Goal: Task Accomplishment & Management: Use online tool/utility

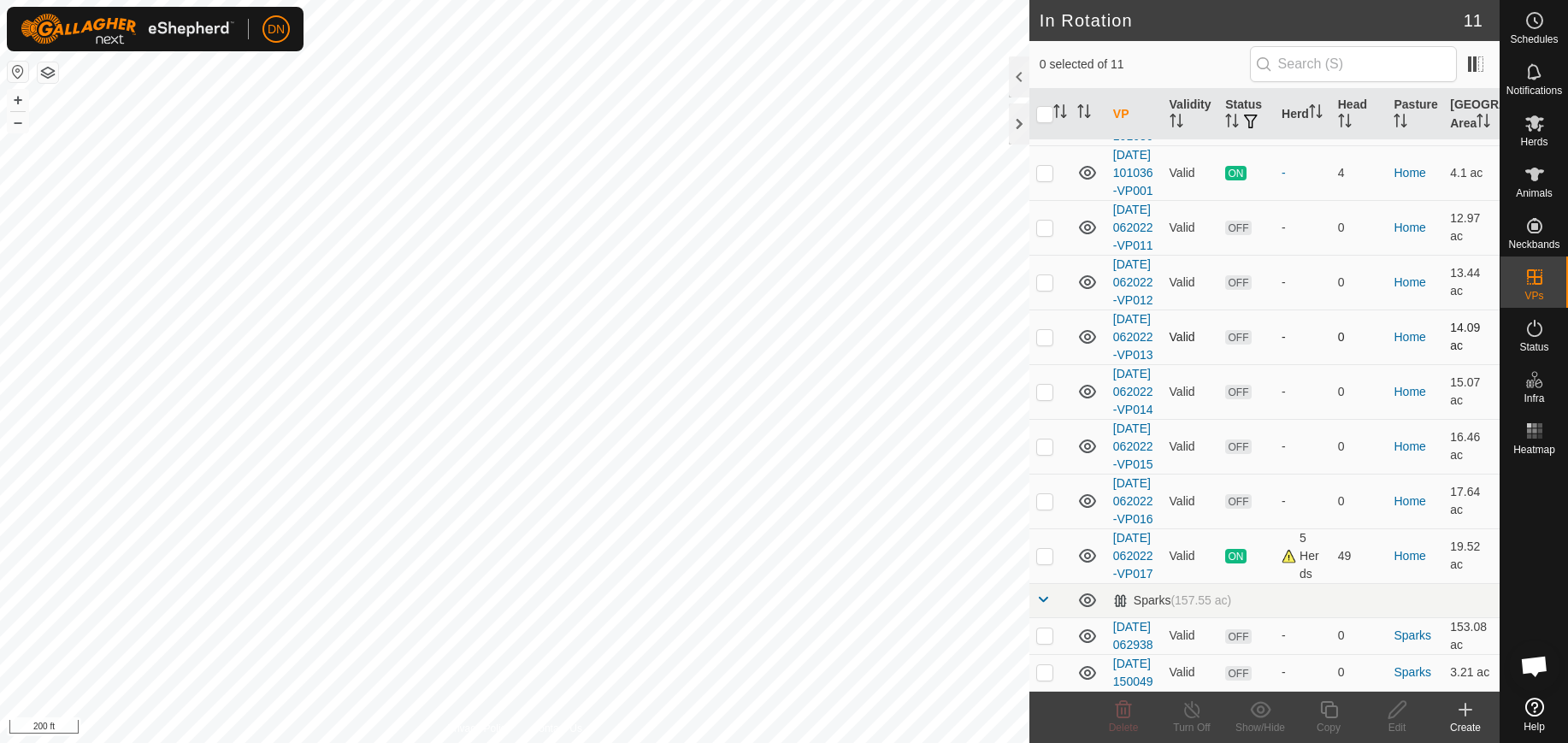
scroll to position [281, 0]
click at [1043, 549] on p-checkbox at bounding box center [1044, 556] width 17 height 14
checkbox input "true"
click at [1325, 715] on icon at bounding box center [1329, 710] width 17 height 17
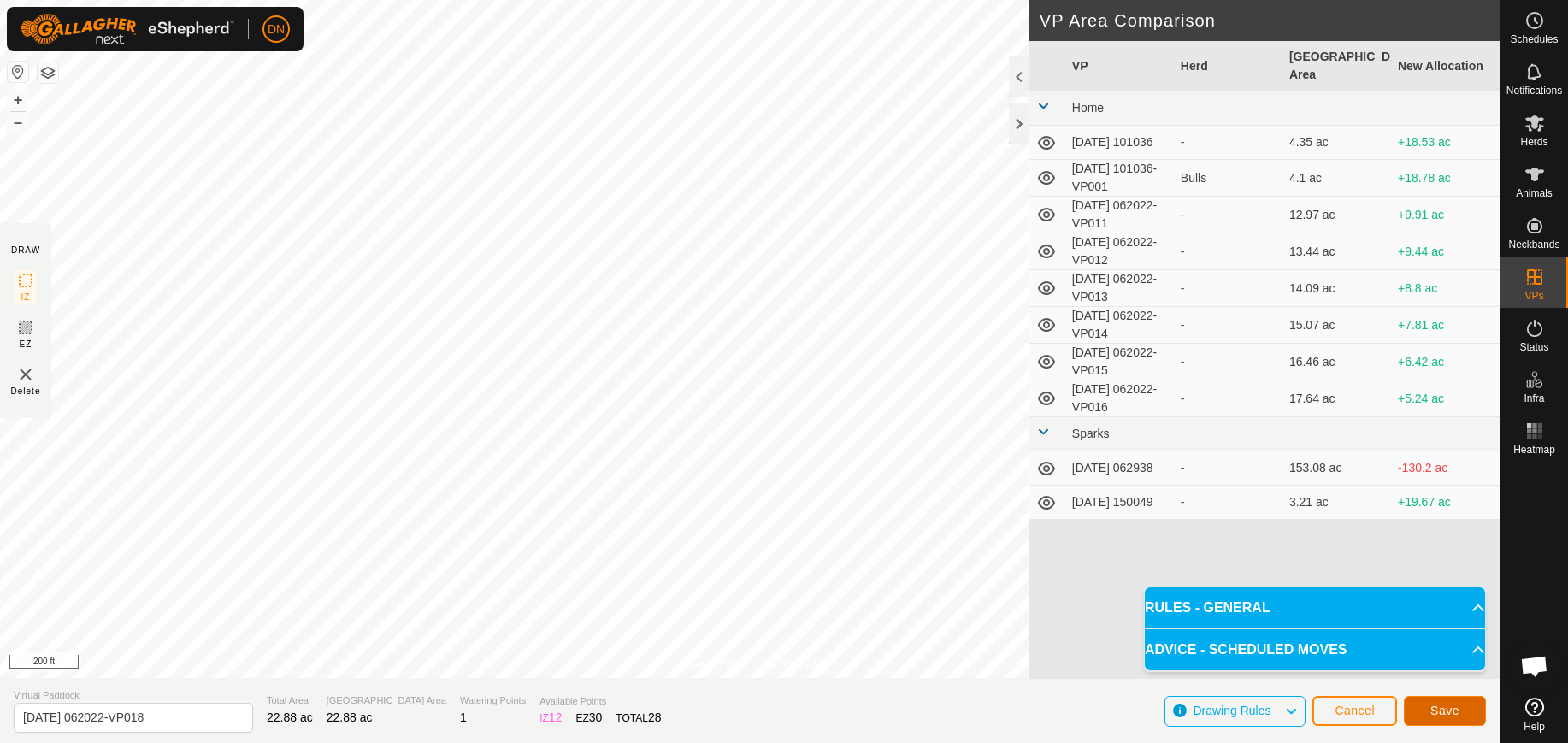
click at [1469, 717] on button "Save" at bounding box center [1445, 711] width 83 height 30
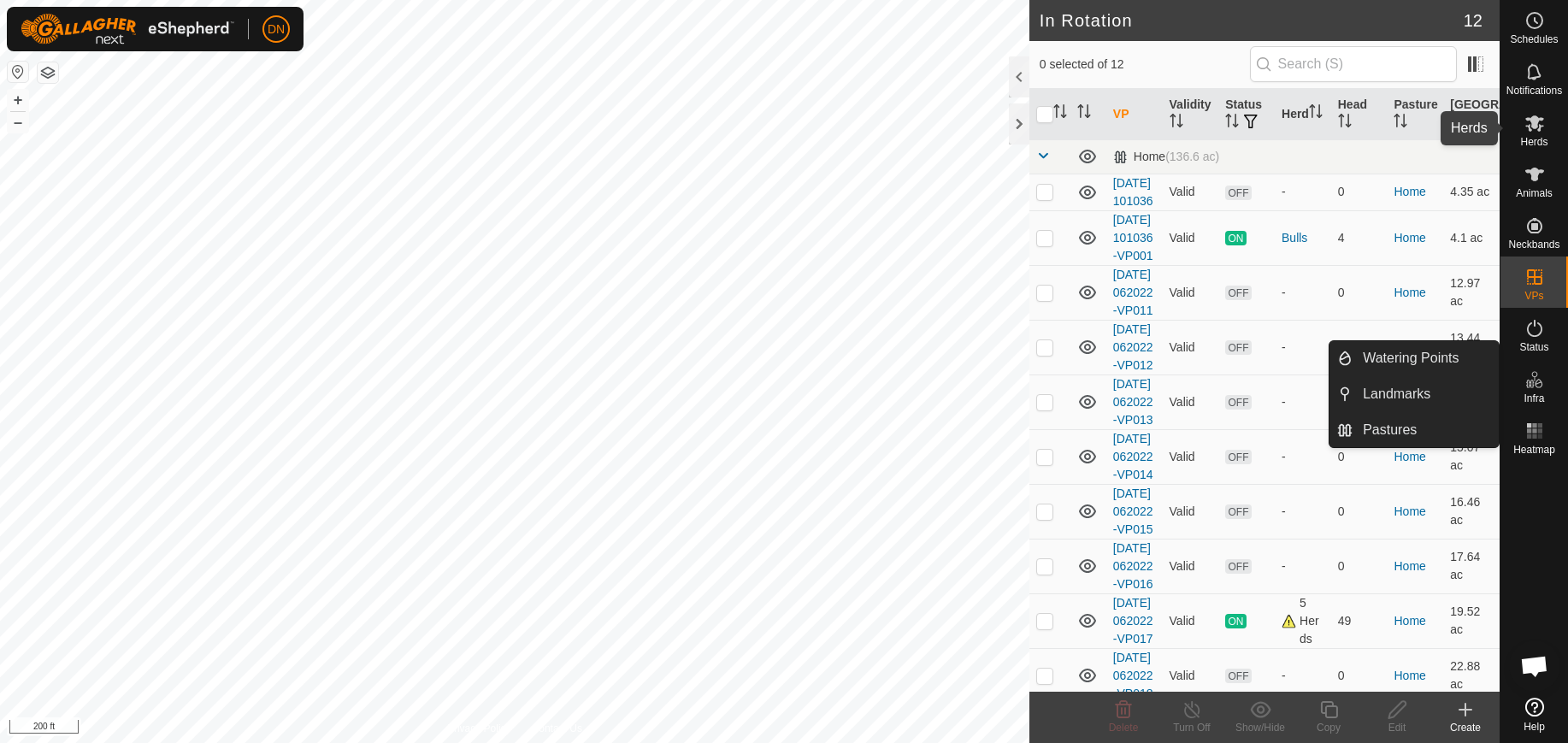
click at [1524, 131] on icon at bounding box center [1534, 123] width 20 height 20
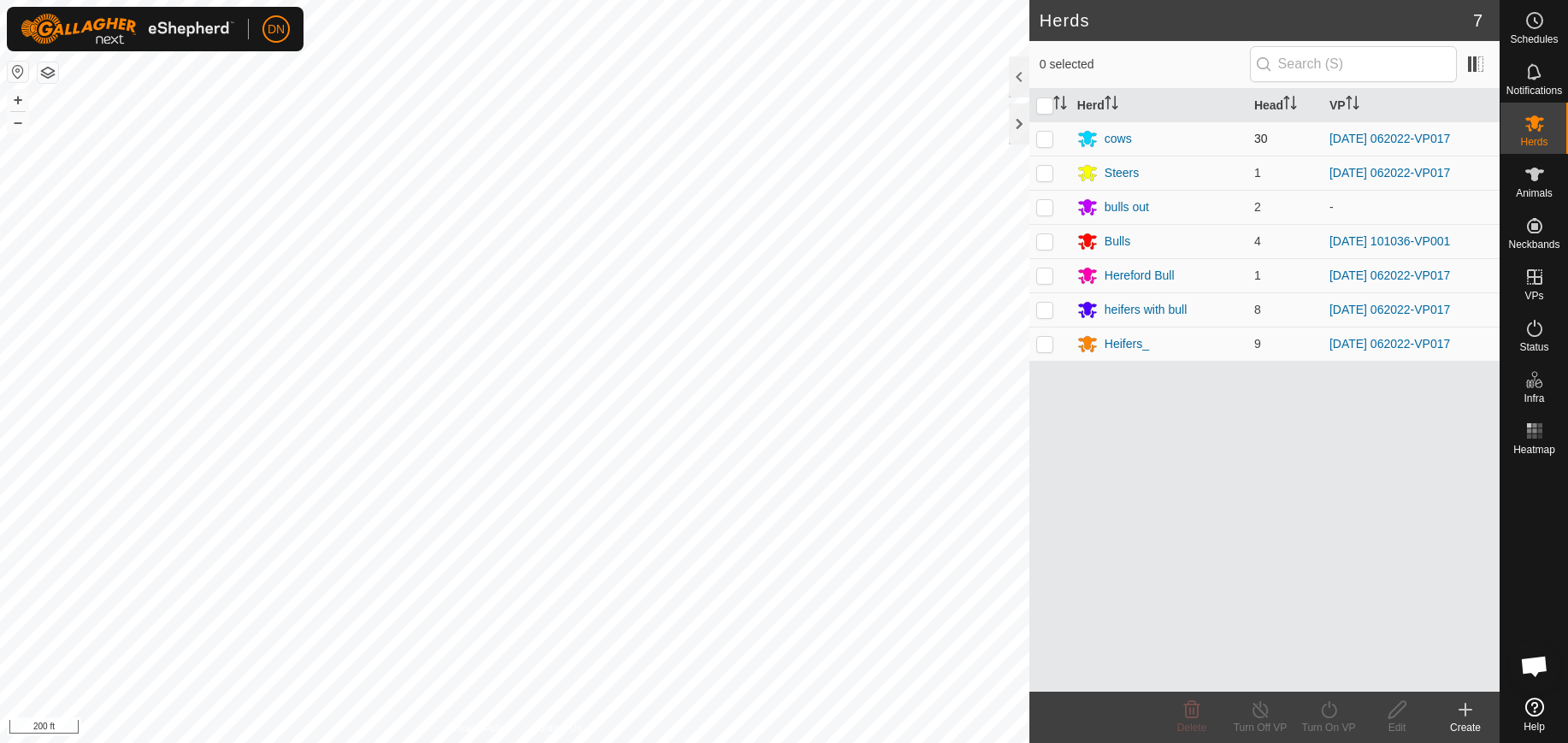
click at [1052, 139] on p-checkbox at bounding box center [1044, 139] width 17 height 14
checkbox input "true"
click at [1040, 171] on p-checkbox at bounding box center [1044, 172] width 17 height 14
checkbox input "true"
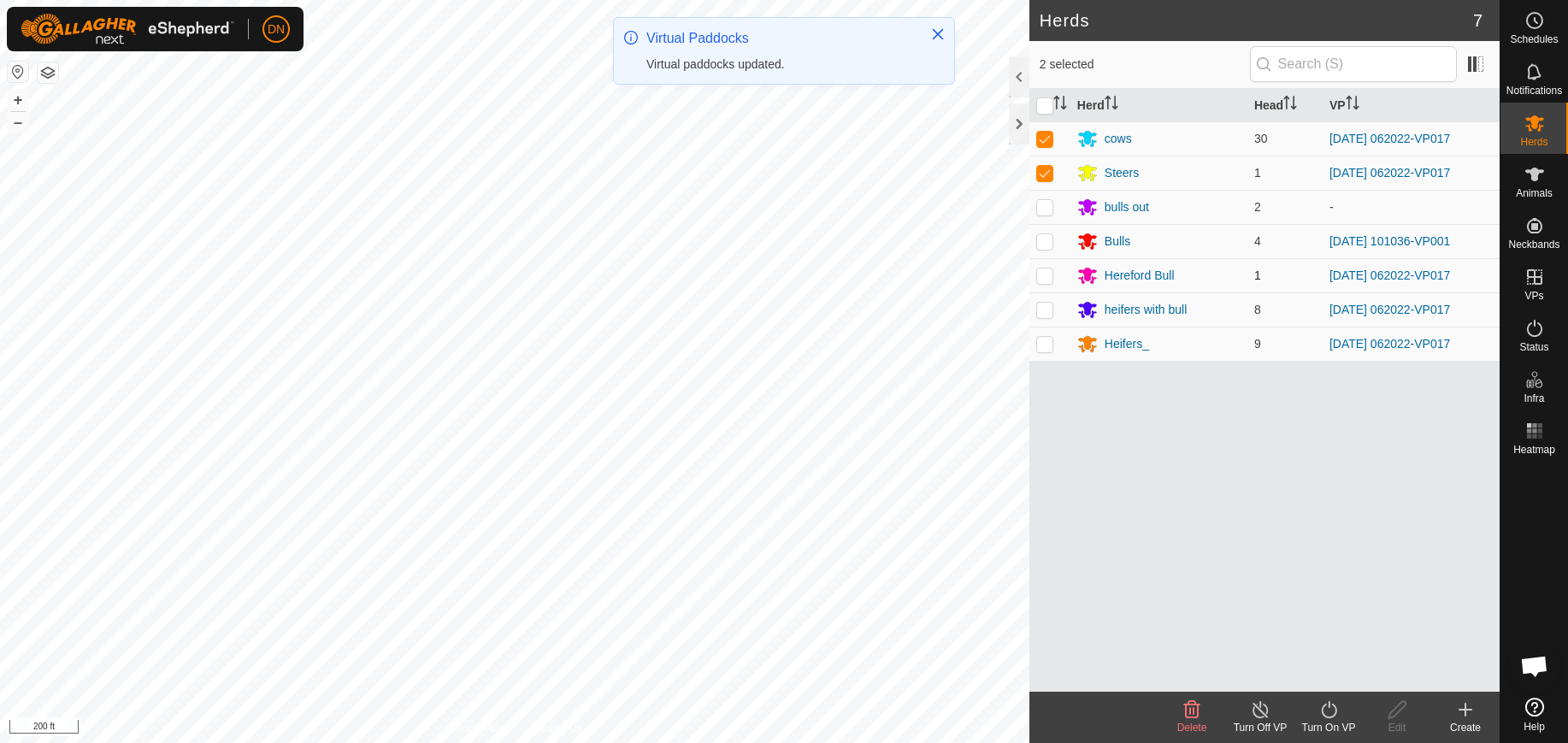
click at [1043, 274] on p-checkbox at bounding box center [1044, 275] width 17 height 14
checkbox input "true"
drag, startPoint x: 1040, startPoint y: 306, endPoint x: 1043, endPoint y: 330, distance: 24.2
click at [1043, 311] on p-checkbox at bounding box center [1044, 309] width 17 height 14
checkbox input "true"
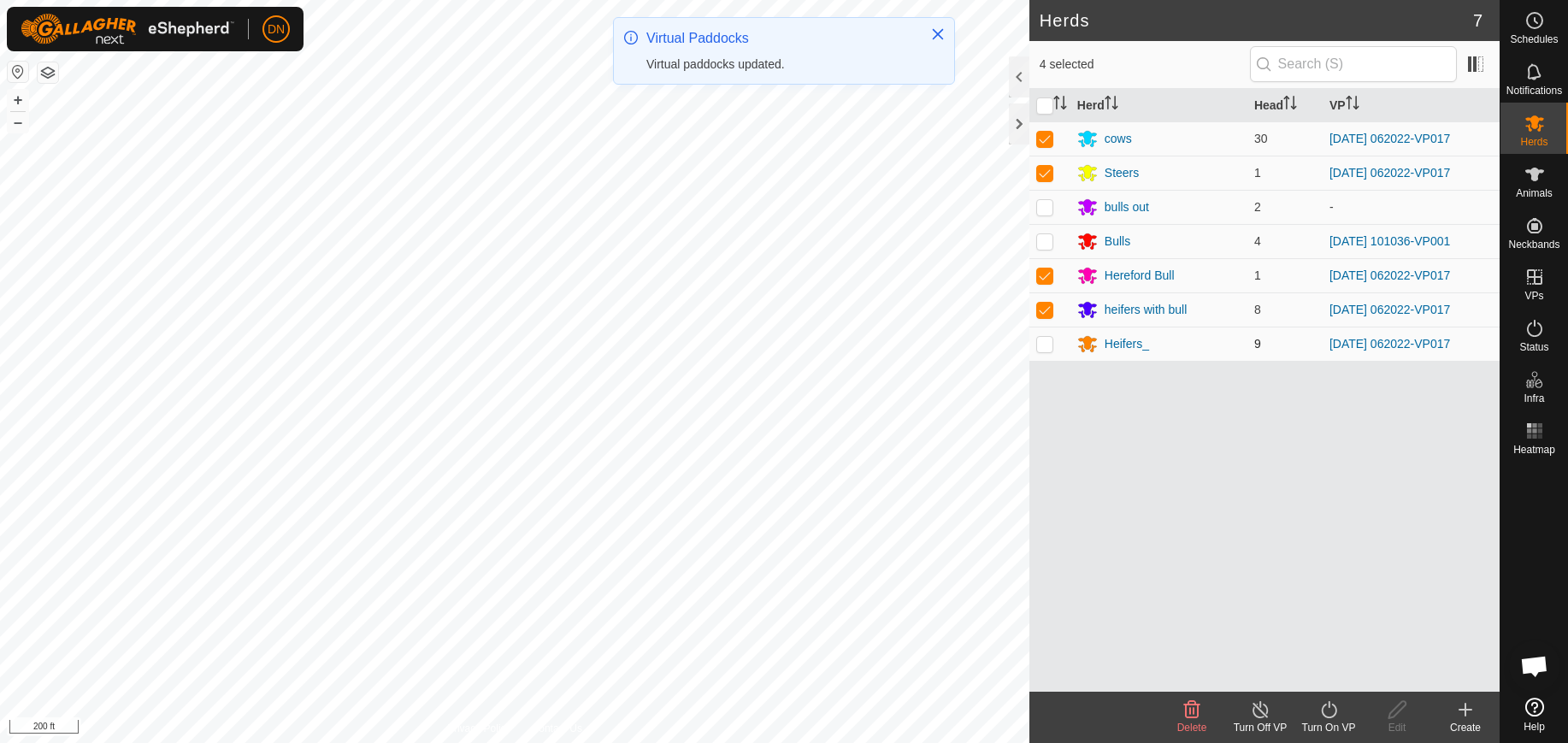
click at [1044, 338] on p-checkbox at bounding box center [1044, 343] width 17 height 14
checkbox input "true"
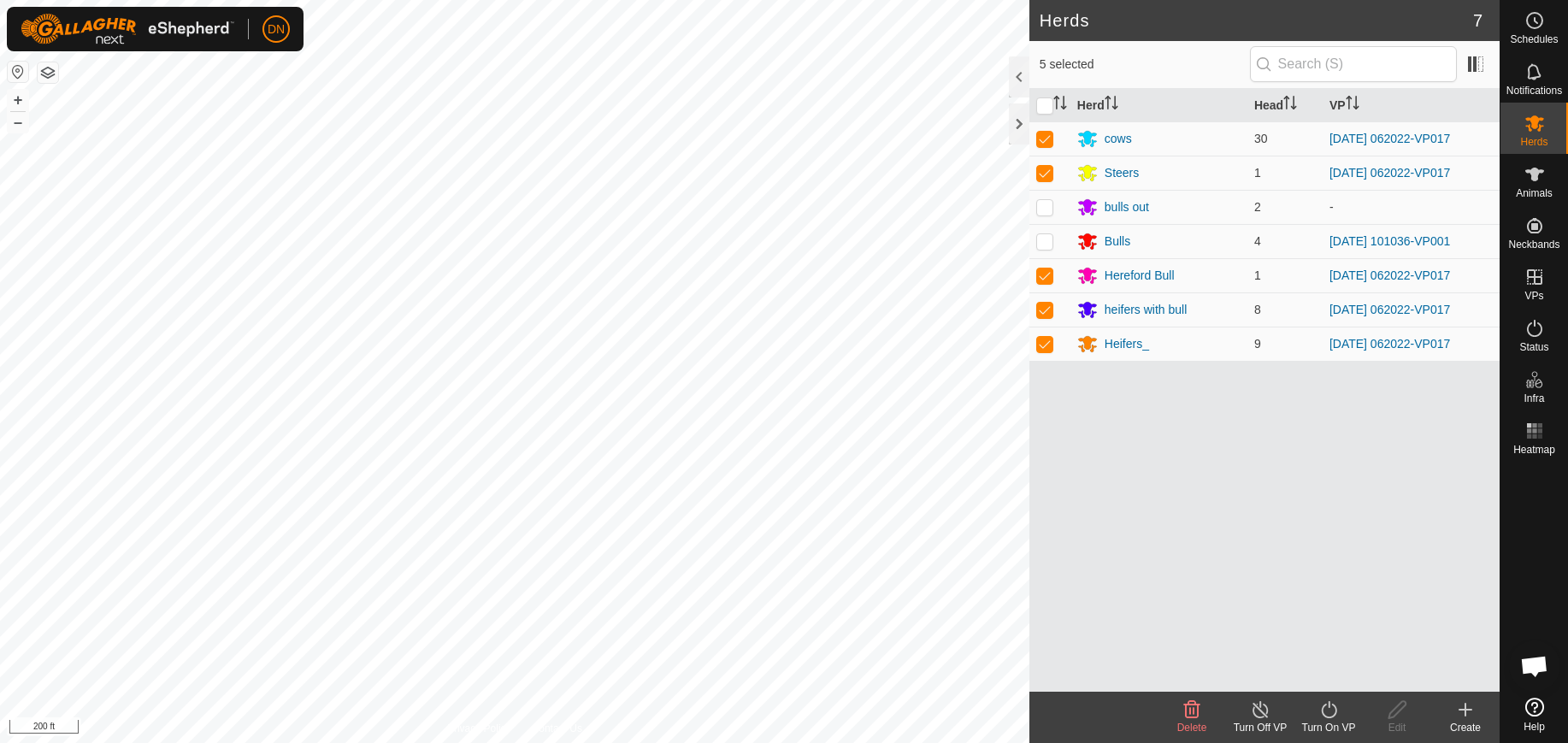
click at [1331, 708] on icon at bounding box center [1329, 710] width 21 height 20
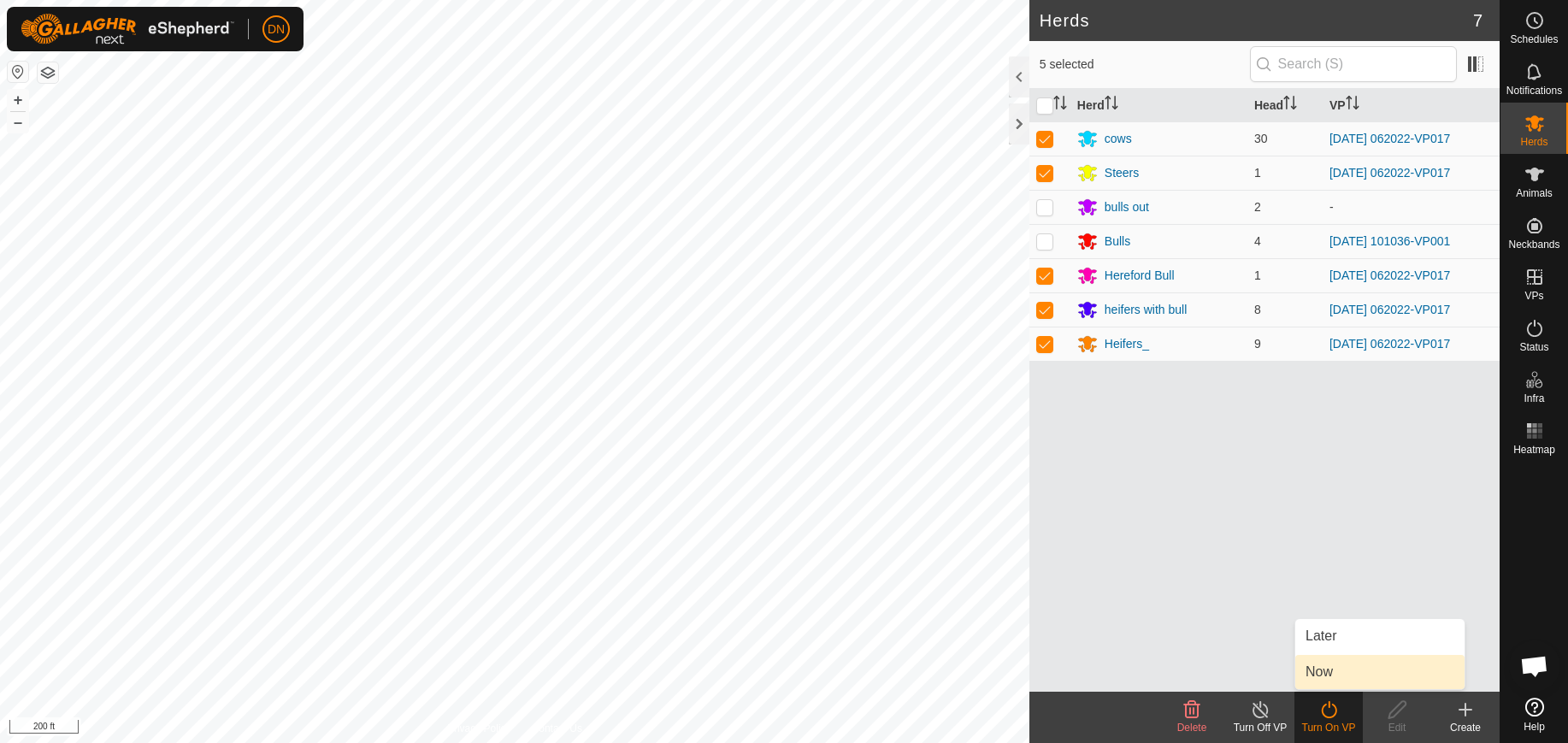
click at [1327, 672] on link "Now" at bounding box center [1380, 671] width 170 height 34
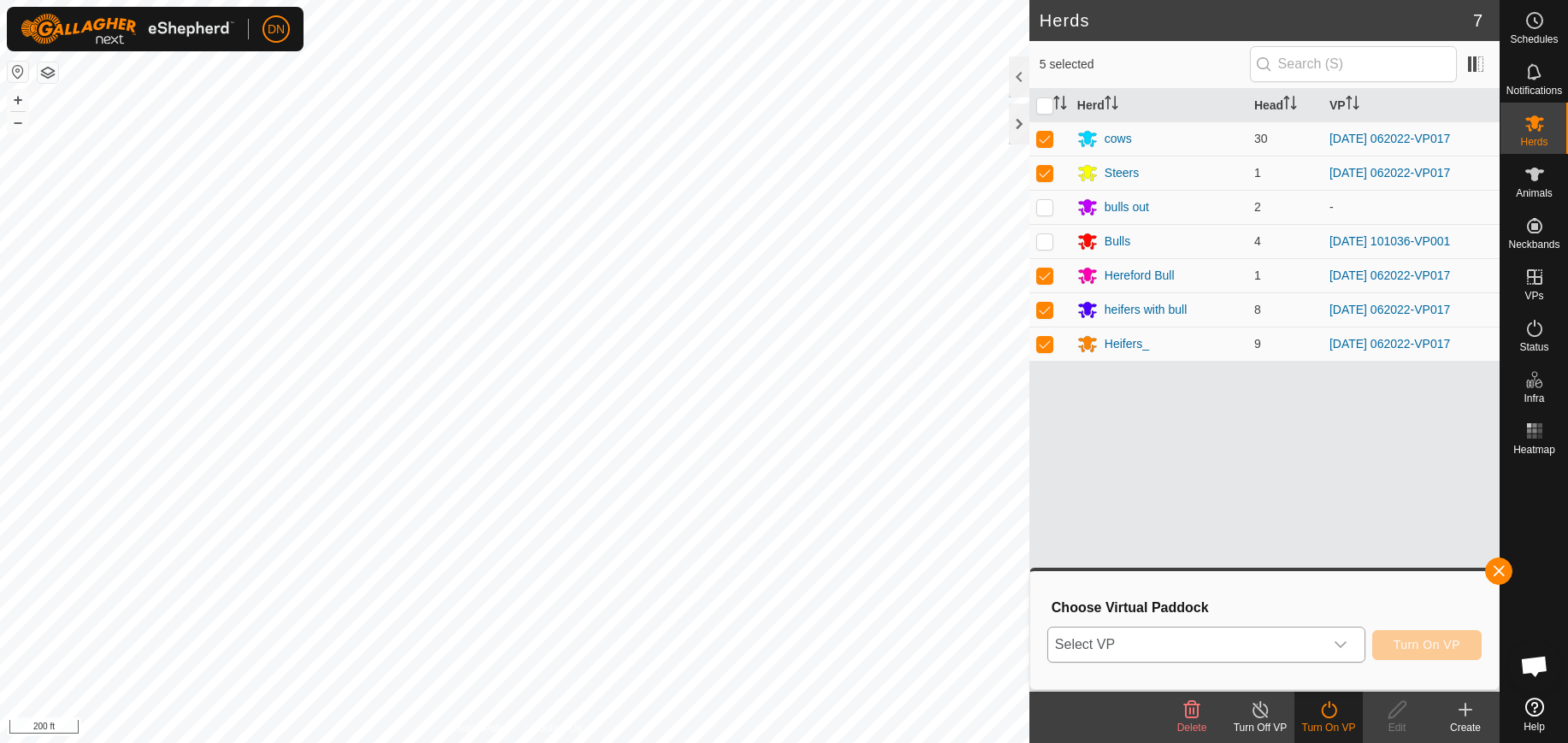
click at [1327, 647] on div "dropdown trigger" at bounding box center [1340, 644] width 34 height 34
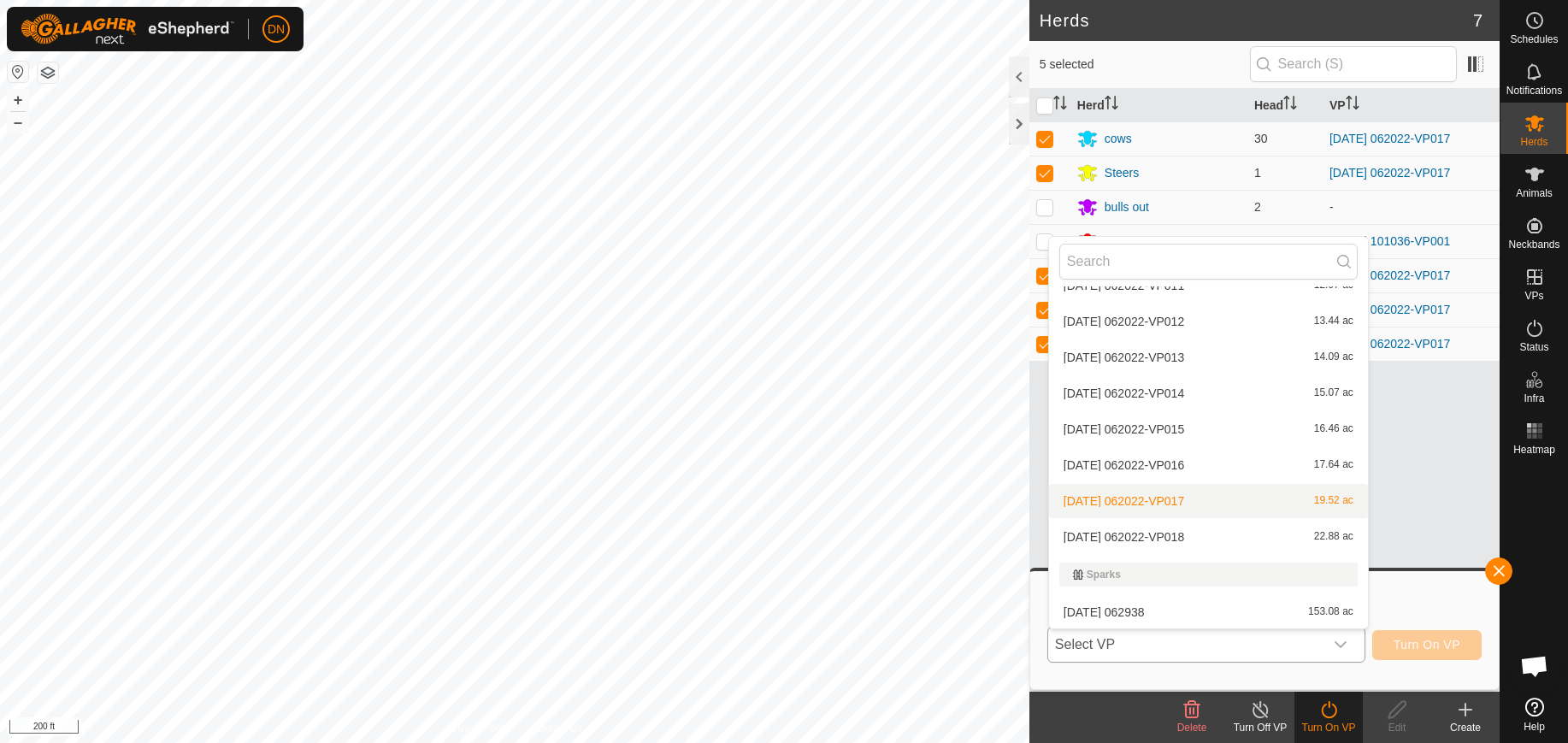
scroll to position [166, 0]
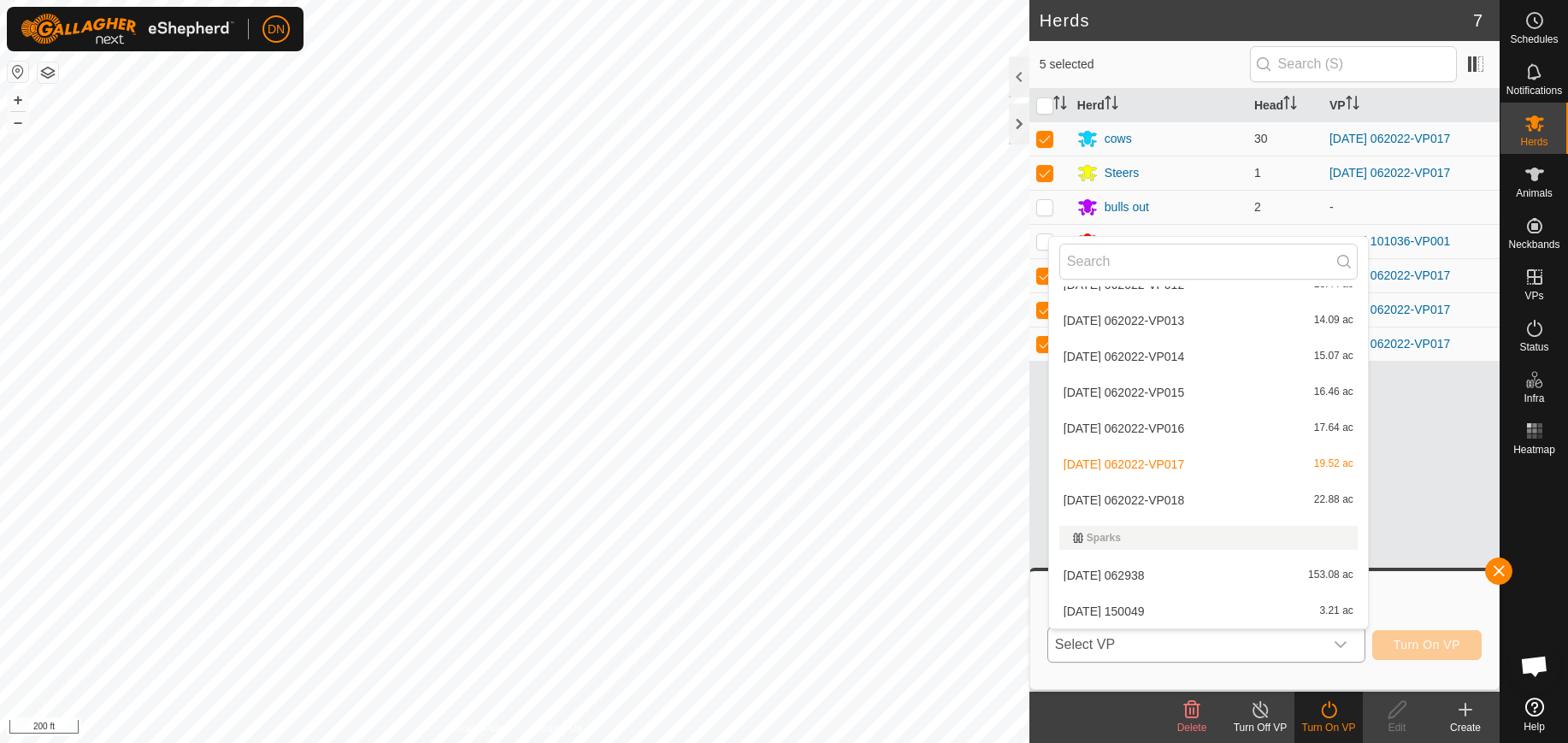
click at [1195, 494] on li "[DATE] 062022-VP018 22.88 ac" at bounding box center [1209, 500] width 319 height 34
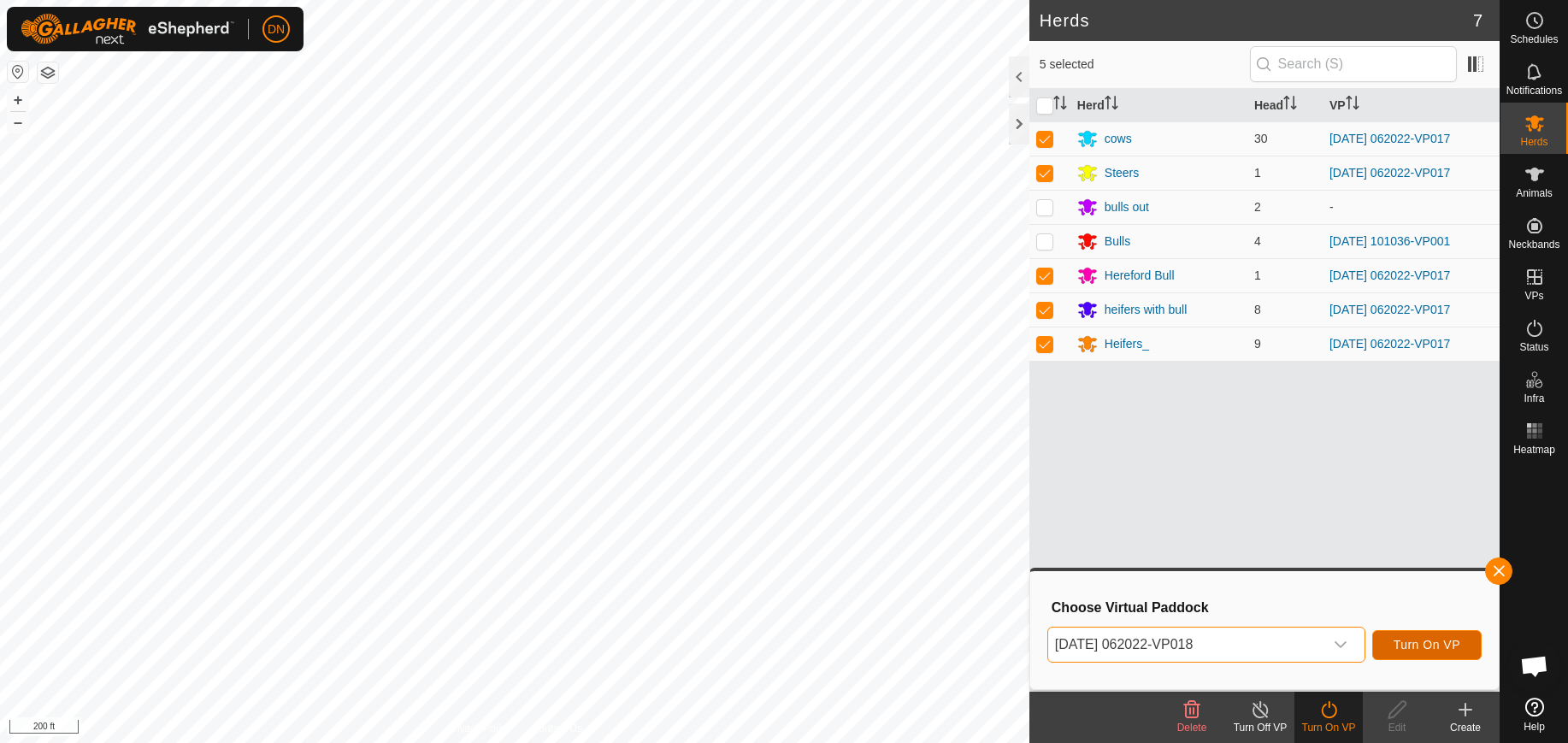
click at [1420, 644] on span "Turn On VP" at bounding box center [1427, 645] width 67 height 14
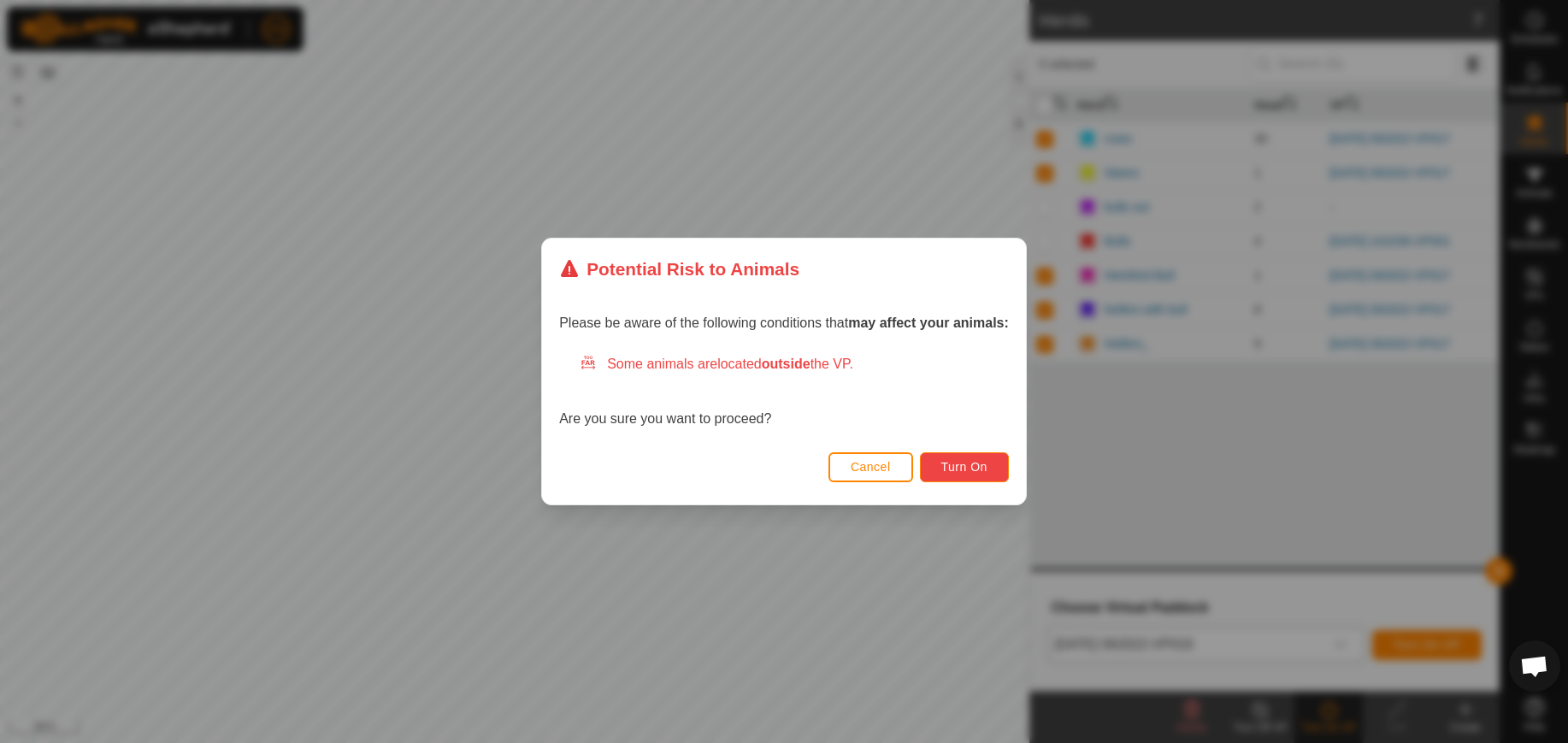
click at [969, 465] on span "Turn On" at bounding box center [965, 467] width 46 height 14
